Goal: Task Accomplishment & Management: Manage account settings

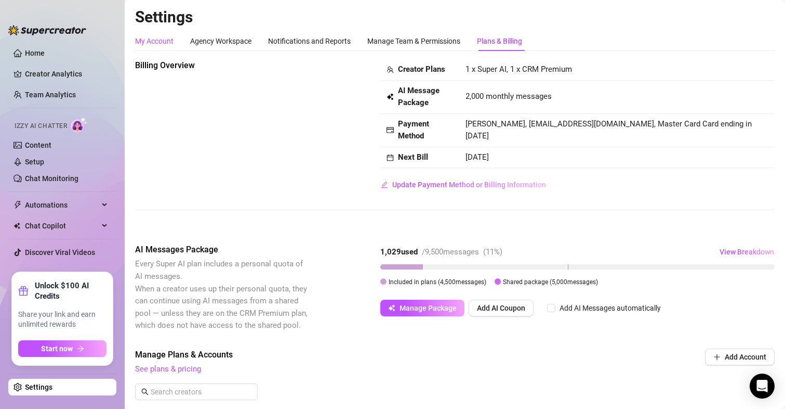
click at [141, 42] on div "My Account" at bounding box center [154, 40] width 38 height 11
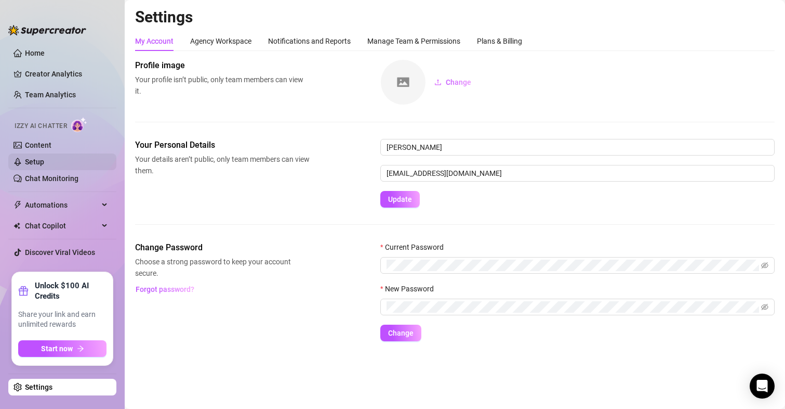
click at [42, 157] on link "Setup" at bounding box center [34, 161] width 19 height 8
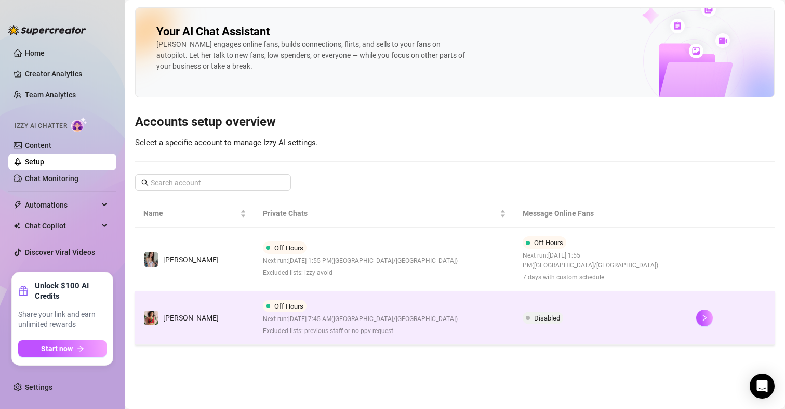
click at [705, 320] on td at bounding box center [731, 318] width 87 height 54
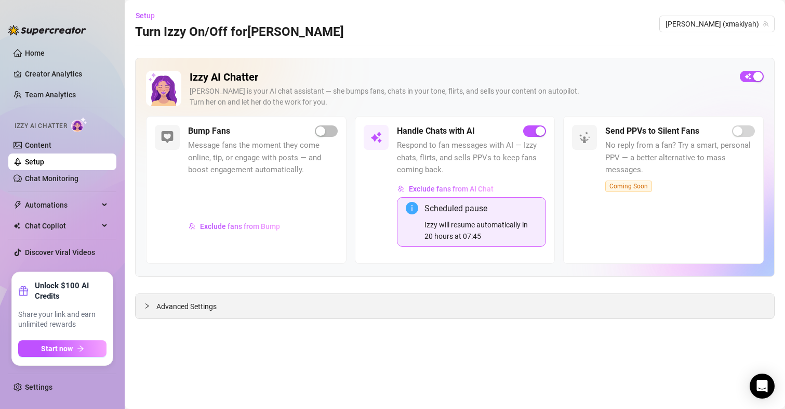
click at [209, 306] on span "Advanced Settings" at bounding box center [186, 305] width 60 height 11
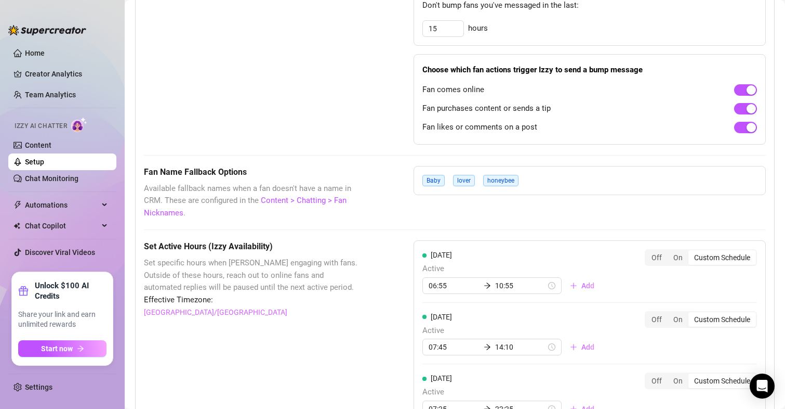
scroll to position [936, 0]
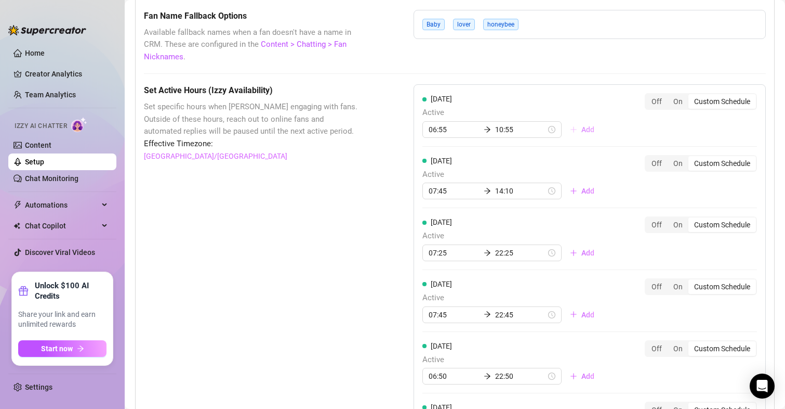
click at [582, 130] on span "Add" at bounding box center [588, 129] width 13 height 8
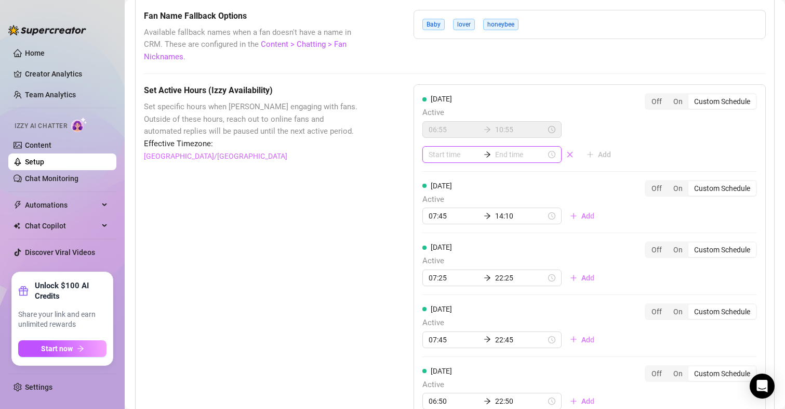
click at [446, 154] on input at bounding box center [454, 154] width 51 height 11
type input "00:00"
click at [429, 214] on div "12" at bounding box center [434, 214] width 25 height 15
click at [463, 195] on div "05" at bounding box center [463, 197] width 25 height 15
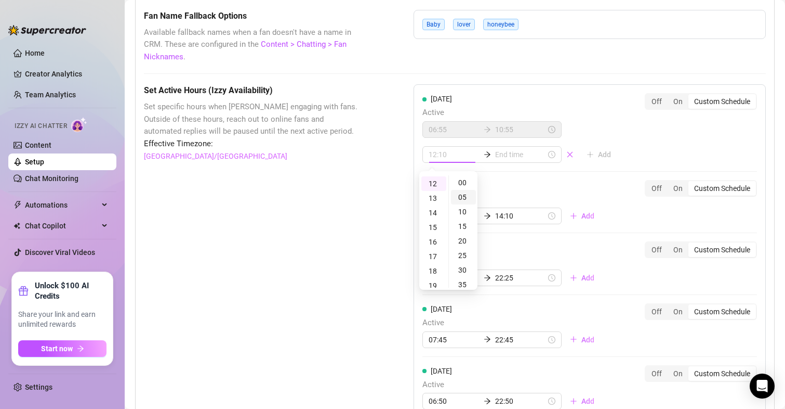
scroll to position [14, 0]
type input "12:05"
click at [335, 154] on div "Effective Timezone: [GEOGRAPHIC_DATA]/[GEOGRAPHIC_DATA]" at bounding box center [253, 150] width 218 height 24
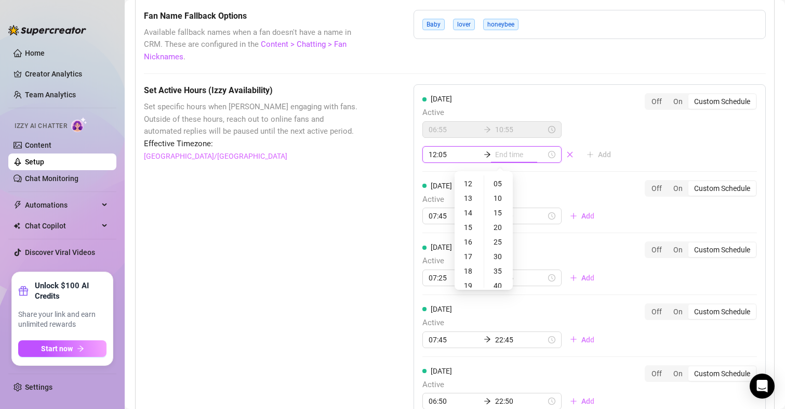
type input "12:05"
type input "15:05"
type input "12:25"
click at [470, 232] on div "19" at bounding box center [469, 233] width 25 height 15
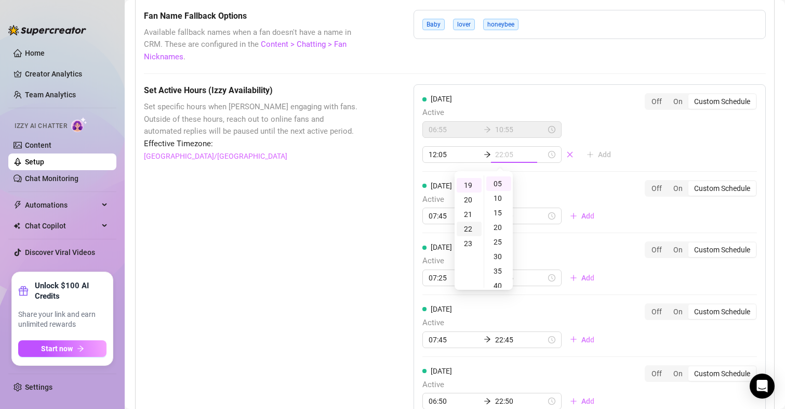
scroll to position [275, 0]
type input "19:05"
click at [499, 181] on div "05" at bounding box center [498, 183] width 25 height 15
click at [303, 174] on div "Set Active Hours (Izzy Availability) Set specific hours when Izzy engaging with…" at bounding box center [253, 362] width 218 height 557
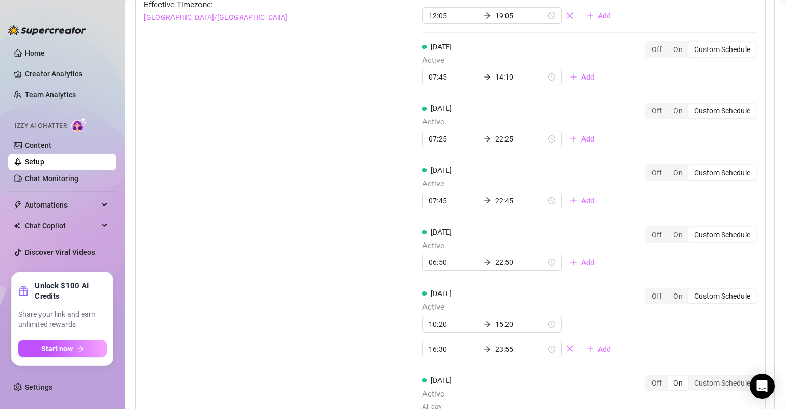
scroll to position [832, 0]
